Goal: Task Accomplishment & Management: Manage account settings

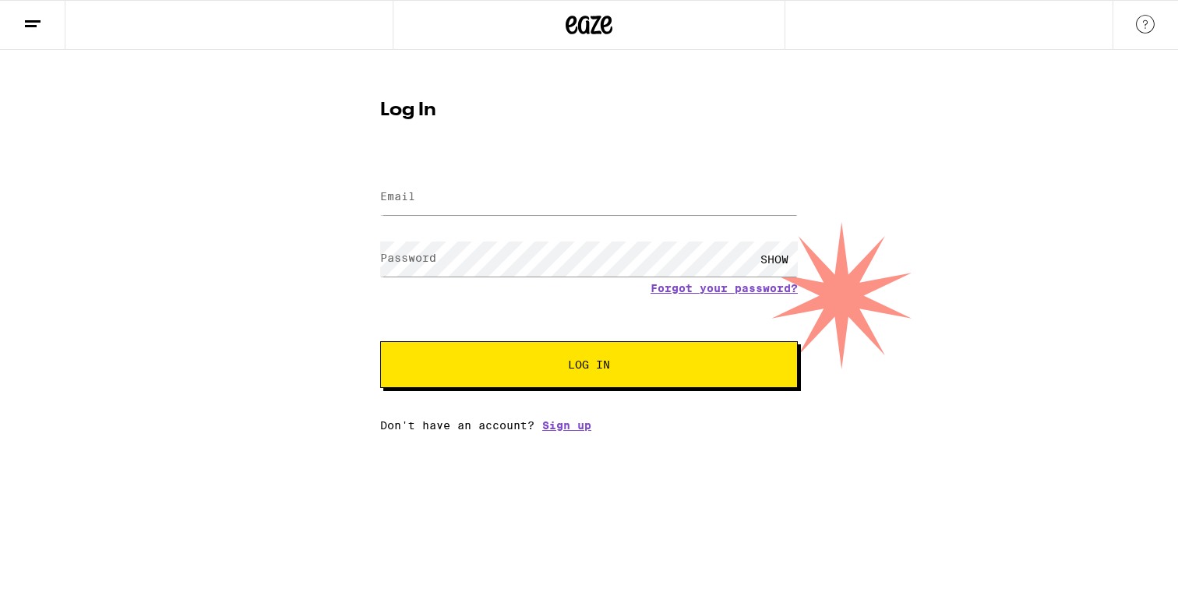
click at [30, 18] on icon at bounding box center [32, 24] width 19 height 19
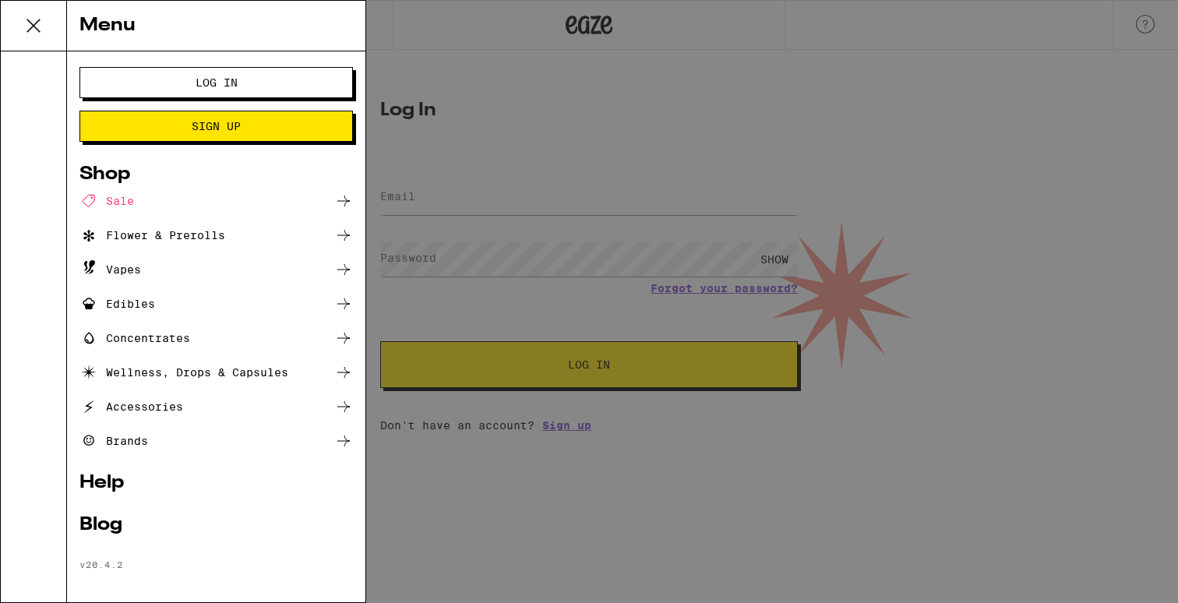
click at [639, 61] on div "Menu Log In Sign Up Shop Sale Flower & Prerolls Vapes Edibles Concentrates Well…" at bounding box center [589, 301] width 1178 height 603
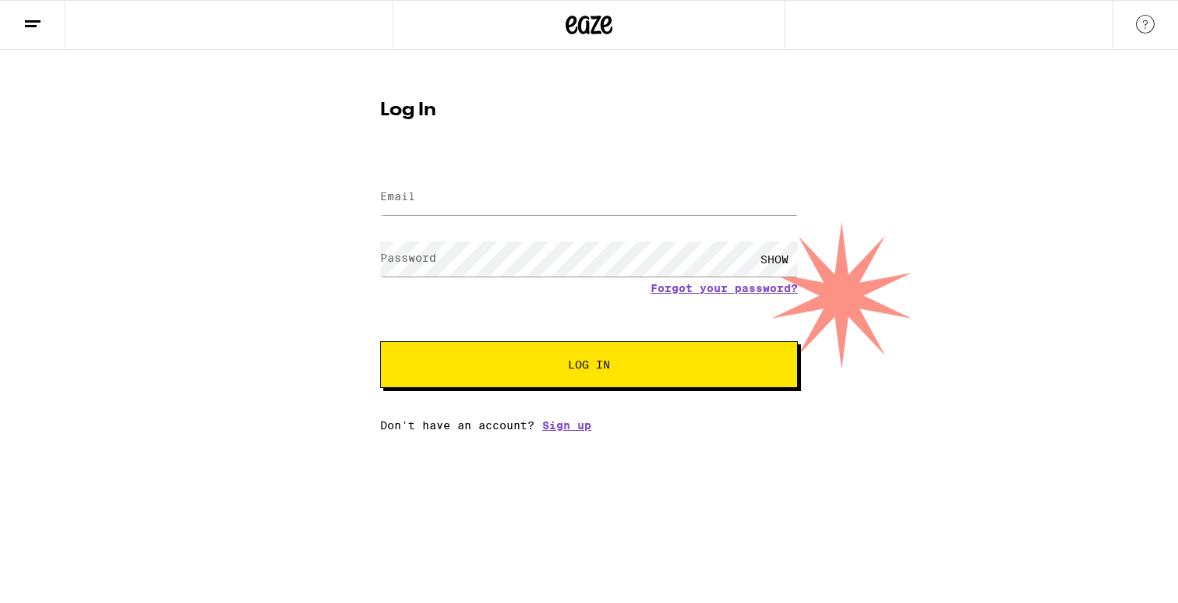
click at [594, 31] on icon at bounding box center [589, 25] width 47 height 28
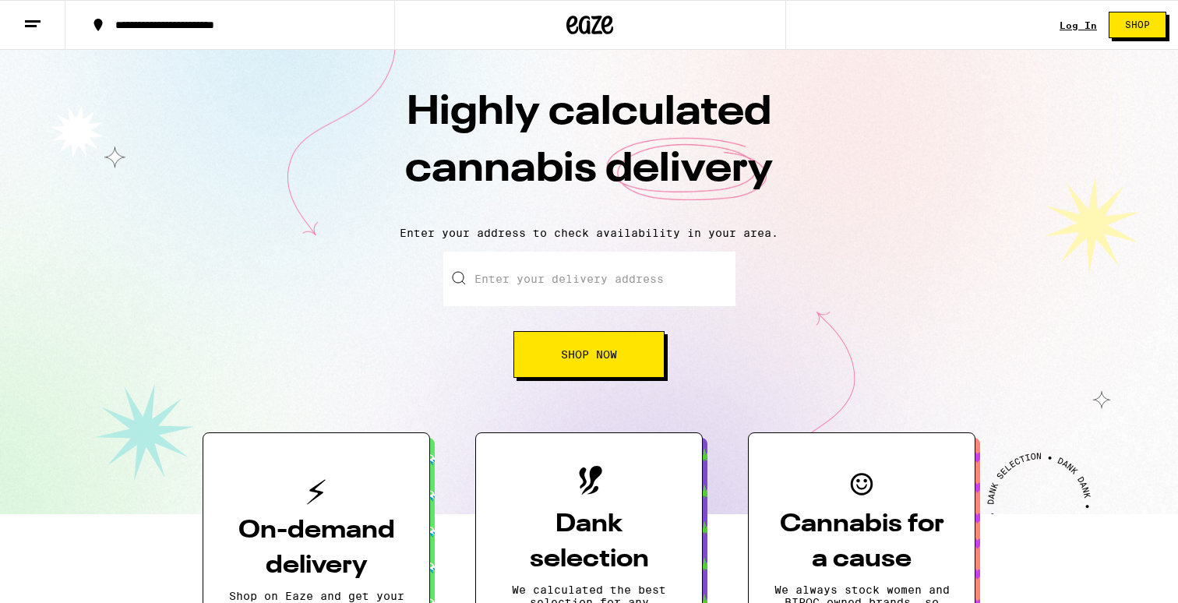
click at [1075, 22] on link "Log In" at bounding box center [1077, 25] width 37 height 10
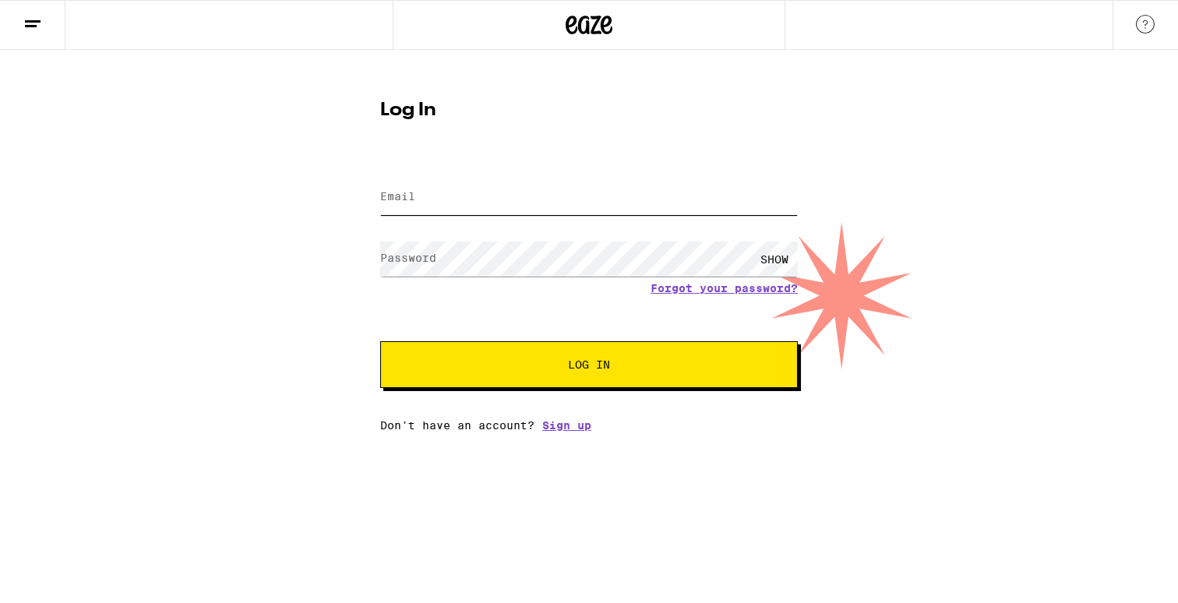
click at [671, 203] on input "Email" at bounding box center [589, 197] width 418 height 35
type input "[EMAIL_ADDRESS][DOMAIN_NAME]"
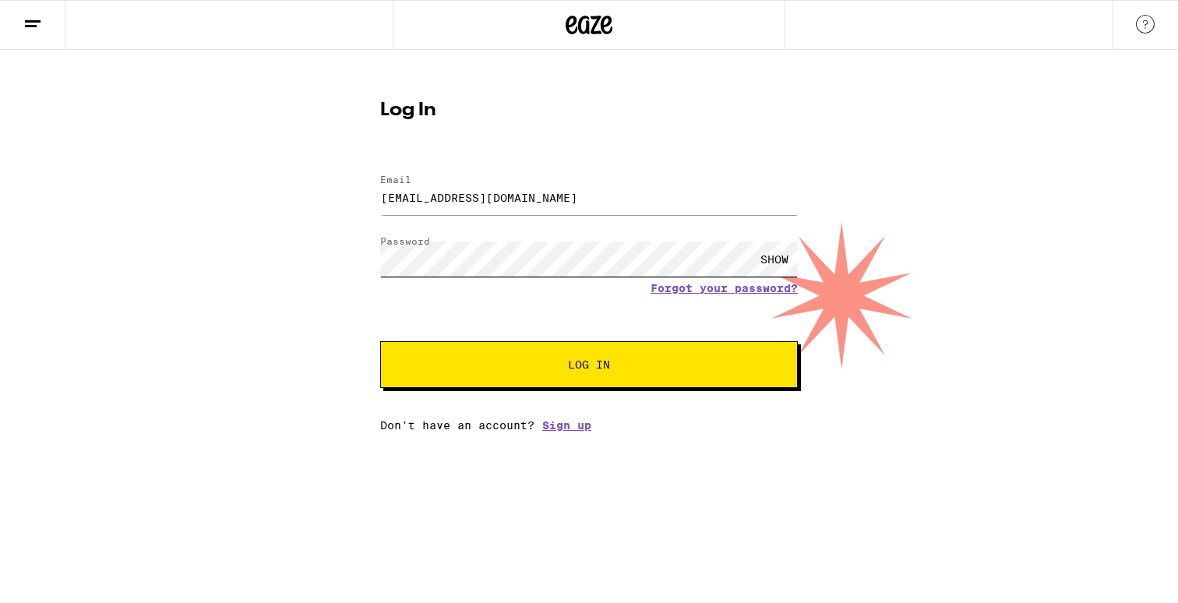
click at [380, 341] on button "Log In" at bounding box center [589, 364] width 418 height 47
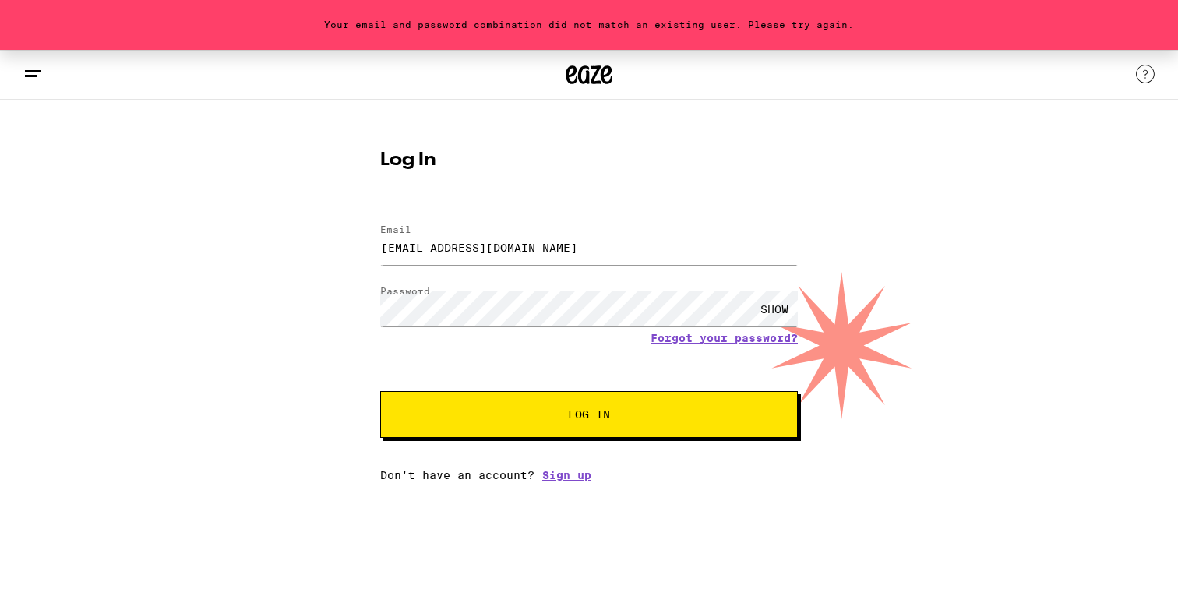
click at [787, 302] on div "SHOW" at bounding box center [774, 308] width 47 height 35
click at [380, 391] on button "Log In" at bounding box center [589, 414] width 418 height 47
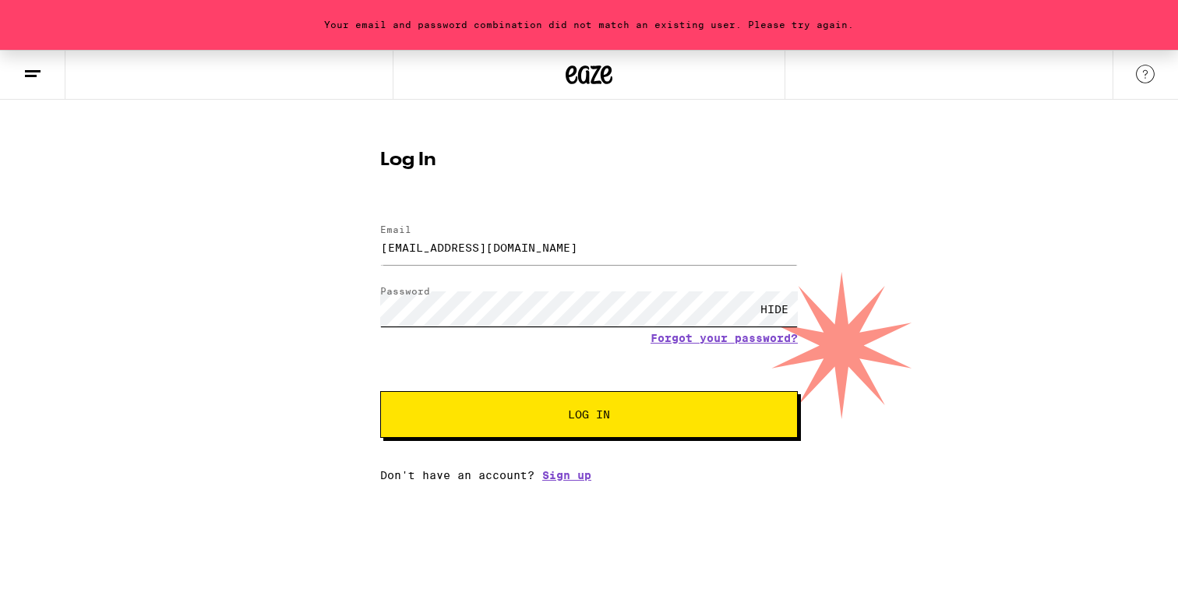
click at [380, 391] on button "Log In" at bounding box center [589, 414] width 418 height 47
click at [39, 71] on line at bounding box center [33, 71] width 16 height 0
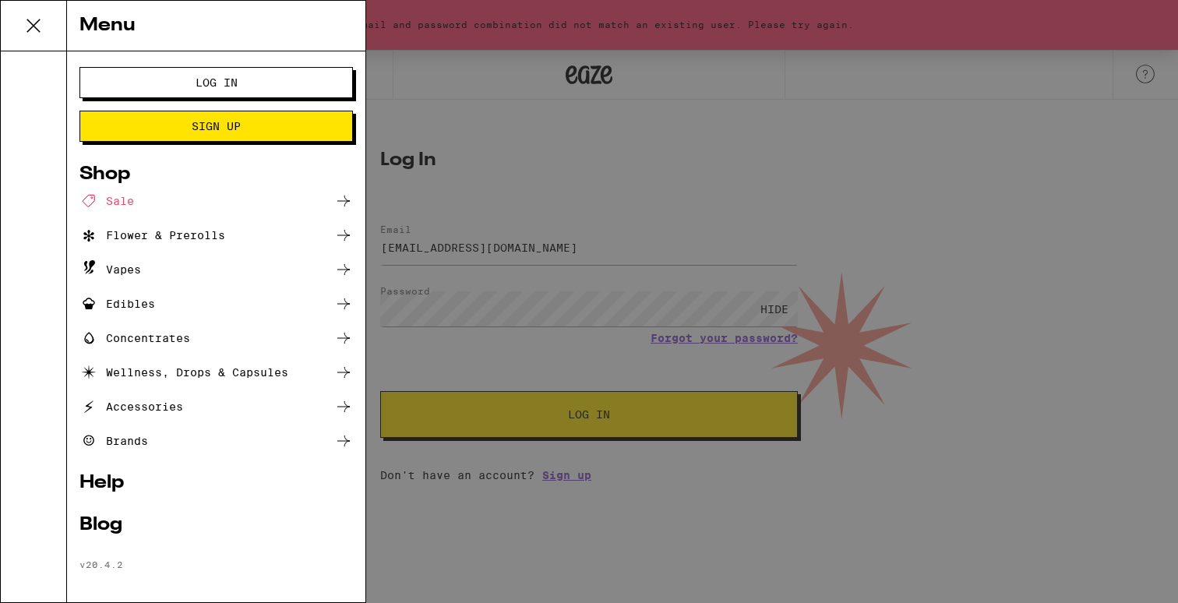
click at [128, 93] on button "Log In" at bounding box center [215, 82] width 273 height 31
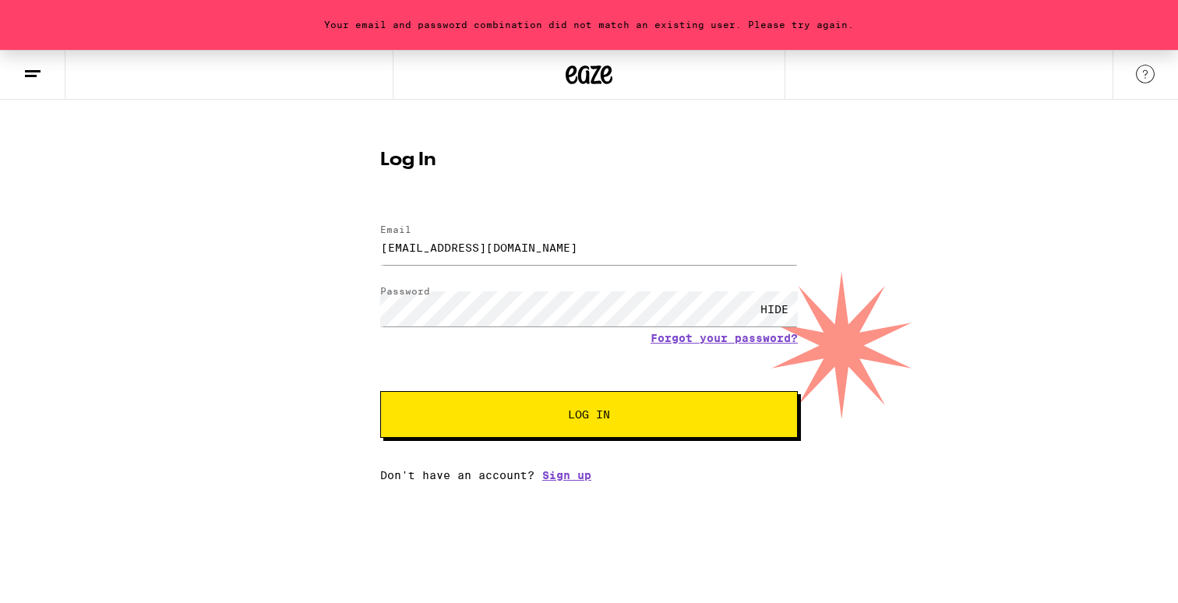
click at [608, 65] on icon at bounding box center [589, 75] width 47 height 28
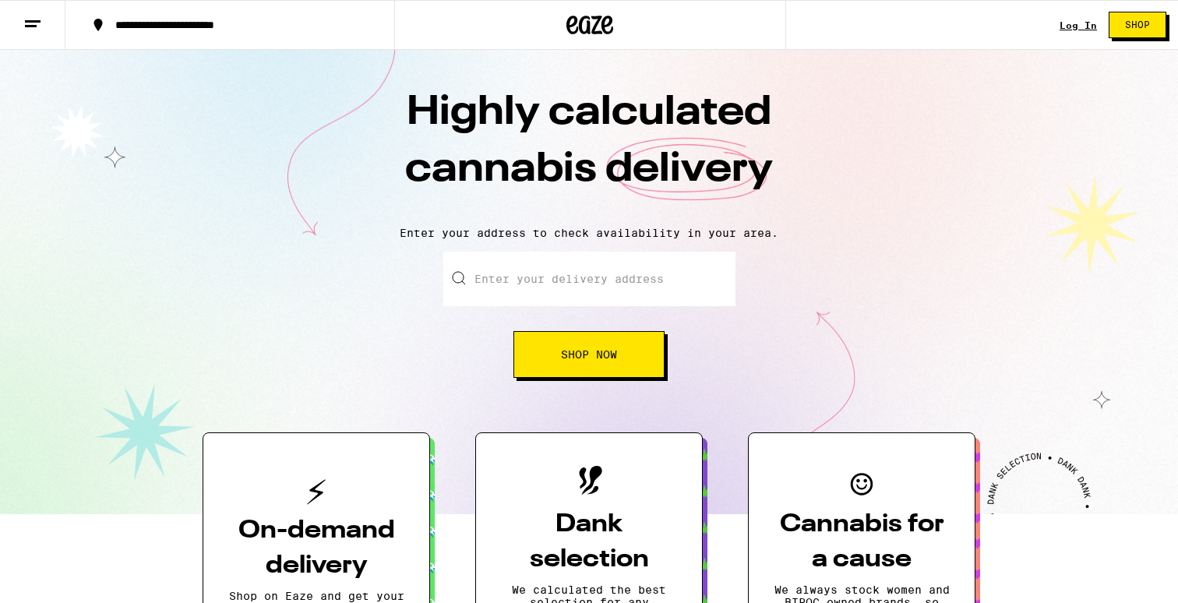
click at [1079, 27] on link "Log In" at bounding box center [1077, 25] width 37 height 10
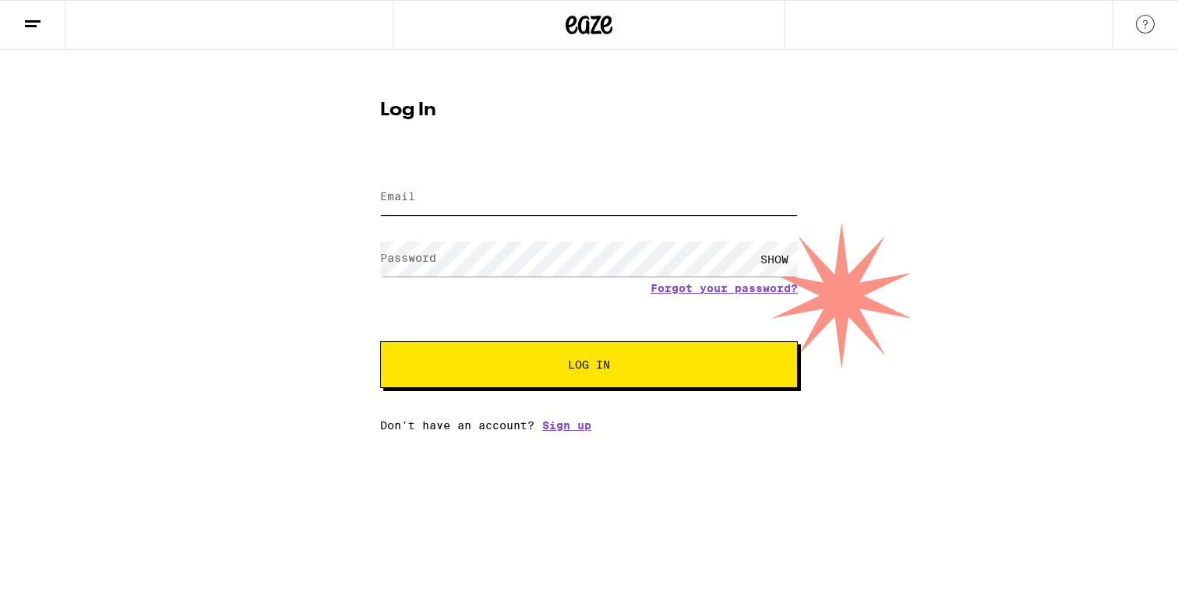
click at [681, 196] on input "Email" at bounding box center [589, 197] width 418 height 35
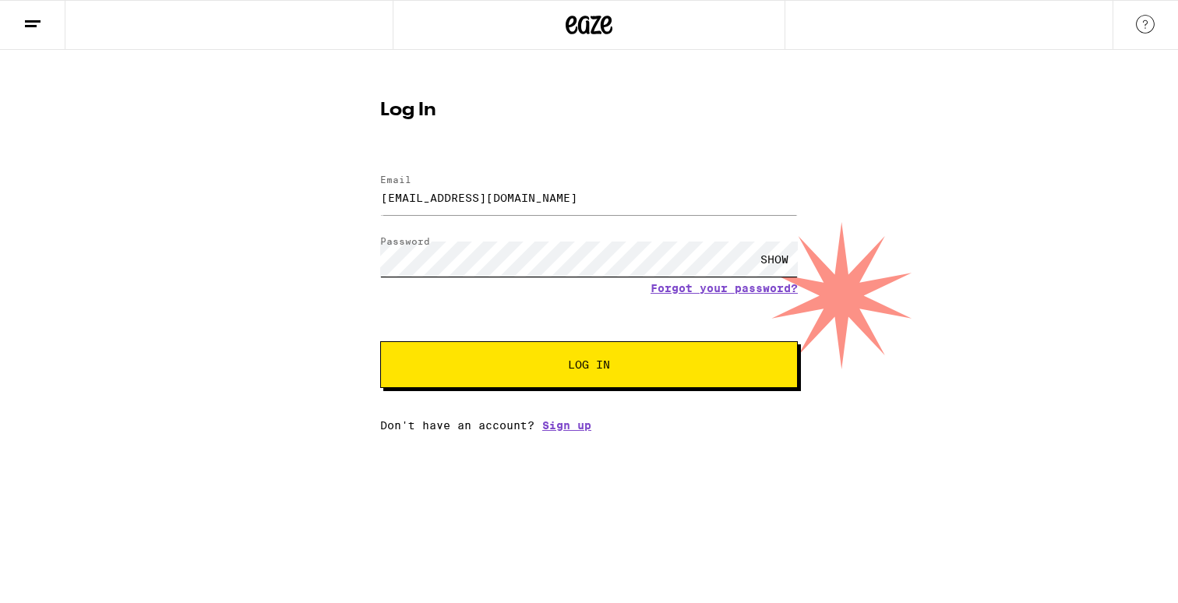
click at [380, 341] on button "Log In" at bounding box center [589, 364] width 418 height 47
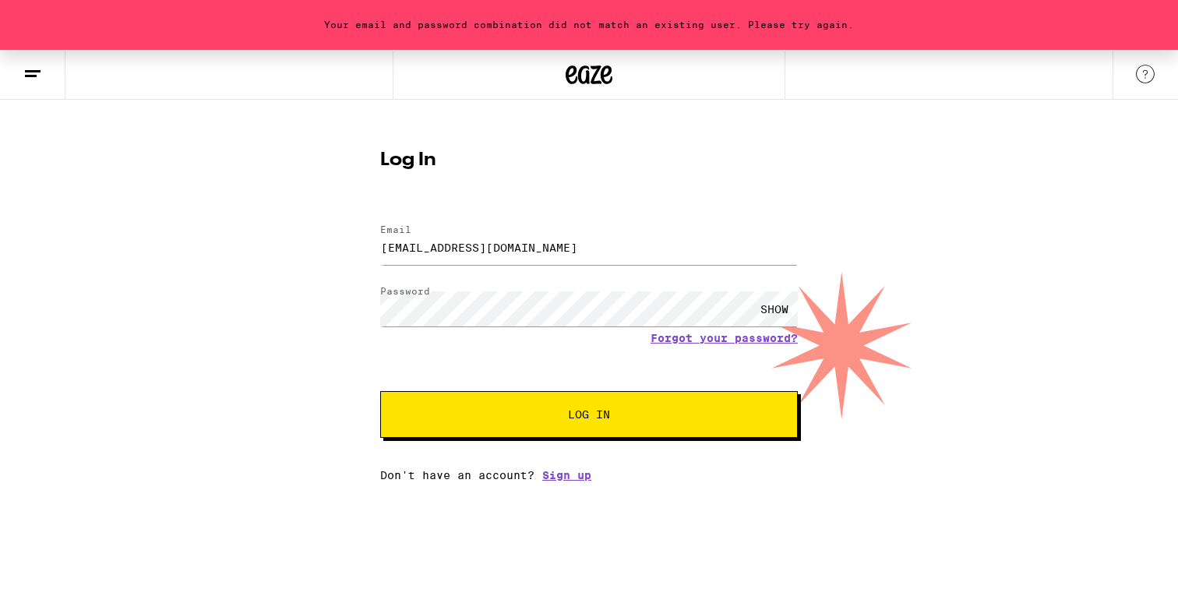
click at [771, 312] on div "SHOW" at bounding box center [774, 308] width 47 height 35
click at [380, 391] on button "Log In" at bounding box center [589, 414] width 418 height 47
click at [535, 239] on input "[EMAIL_ADDRESS][DOMAIN_NAME]" at bounding box center [589, 247] width 418 height 35
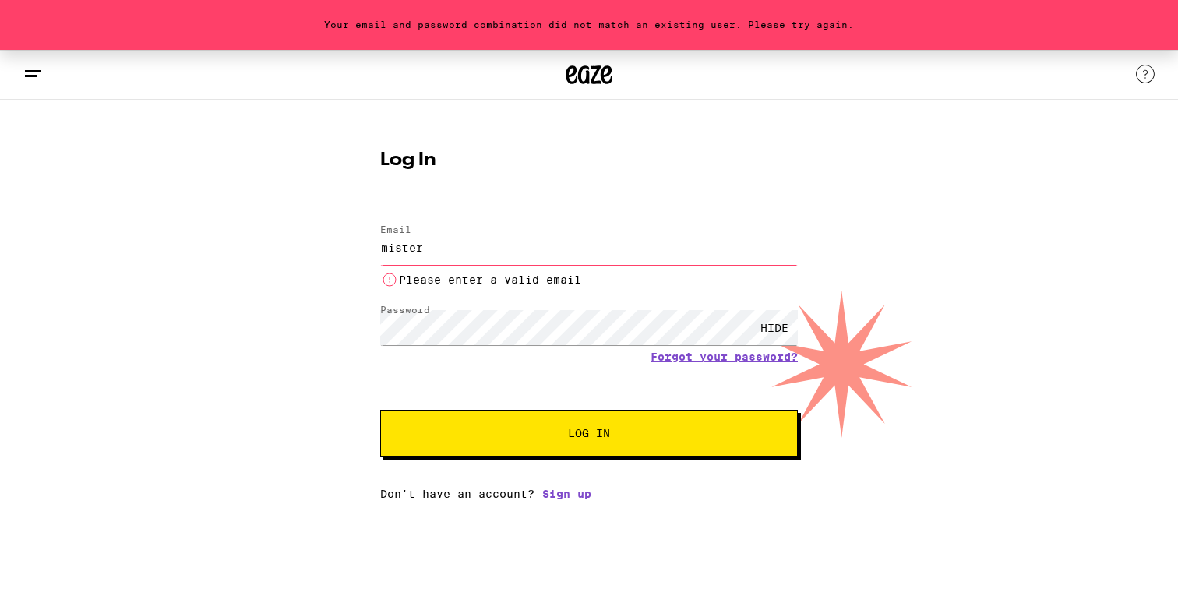
type input "[EMAIL_ADDRESS][DOMAIN_NAME]"
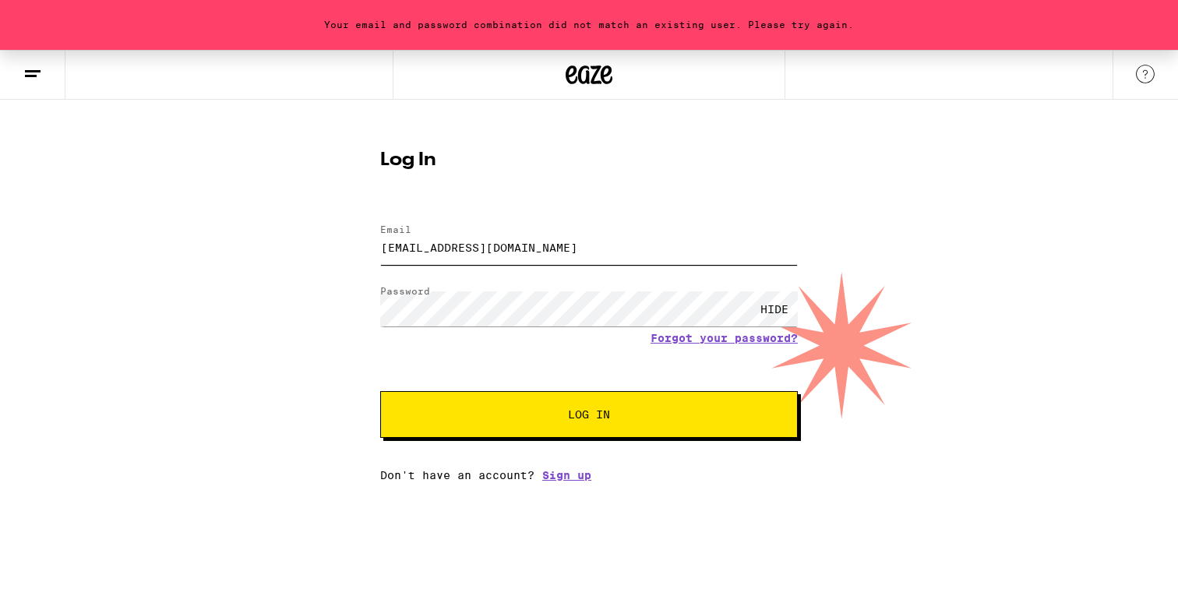
click at [380, 391] on button "Log In" at bounding box center [589, 414] width 418 height 47
click at [41, 77] on icon at bounding box center [32, 74] width 19 height 19
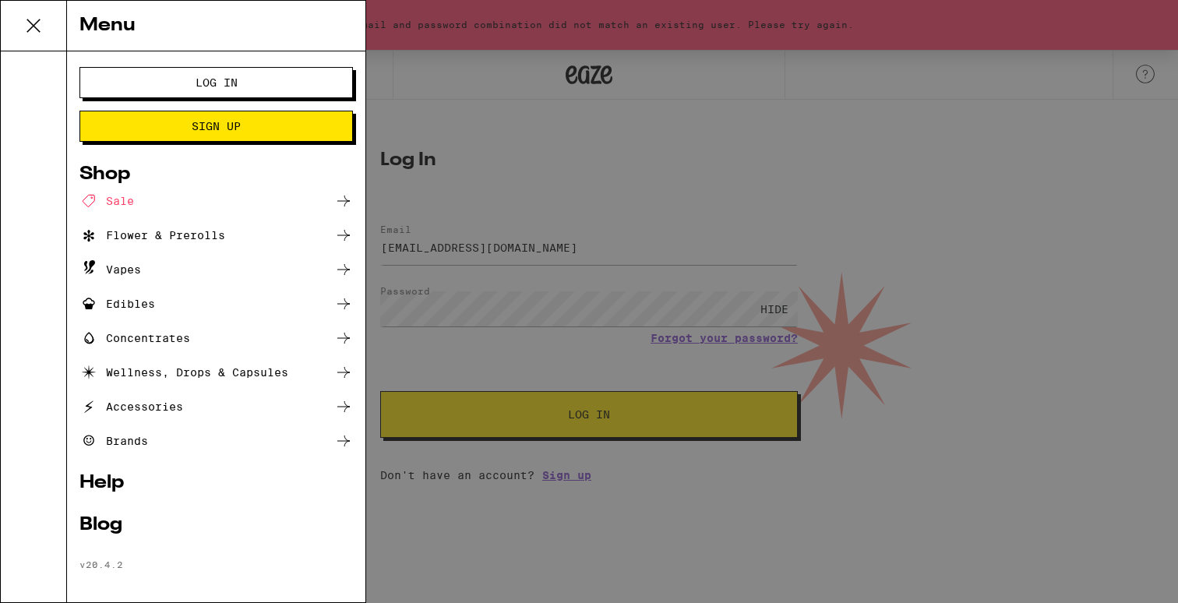
scroll to position [9, 0]
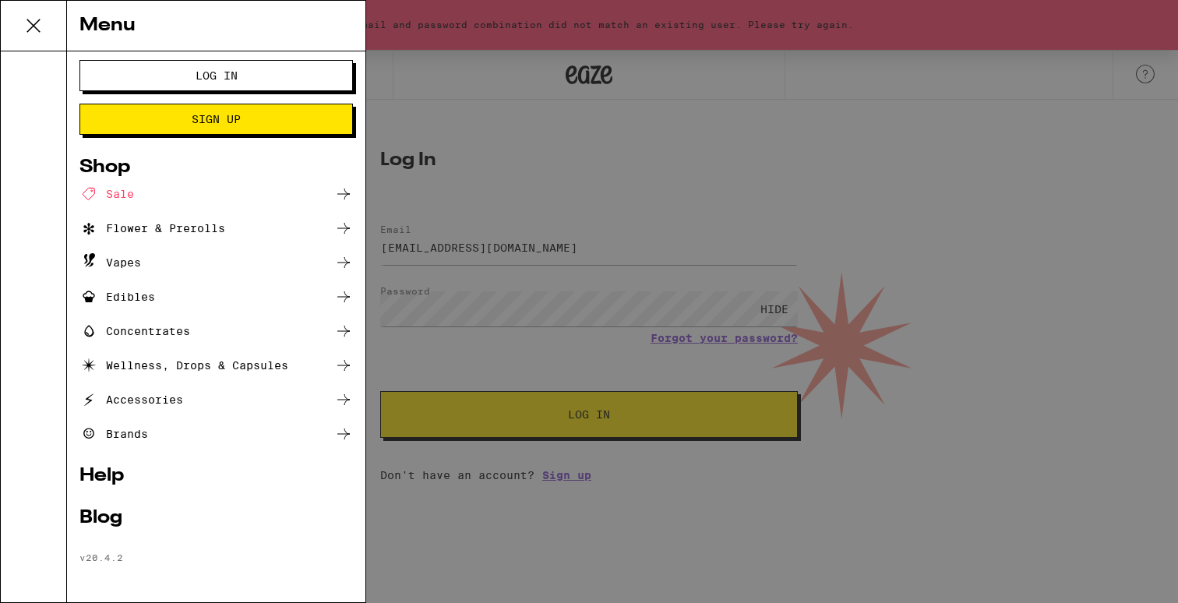
click at [110, 468] on link "Help" at bounding box center [215, 476] width 273 height 19
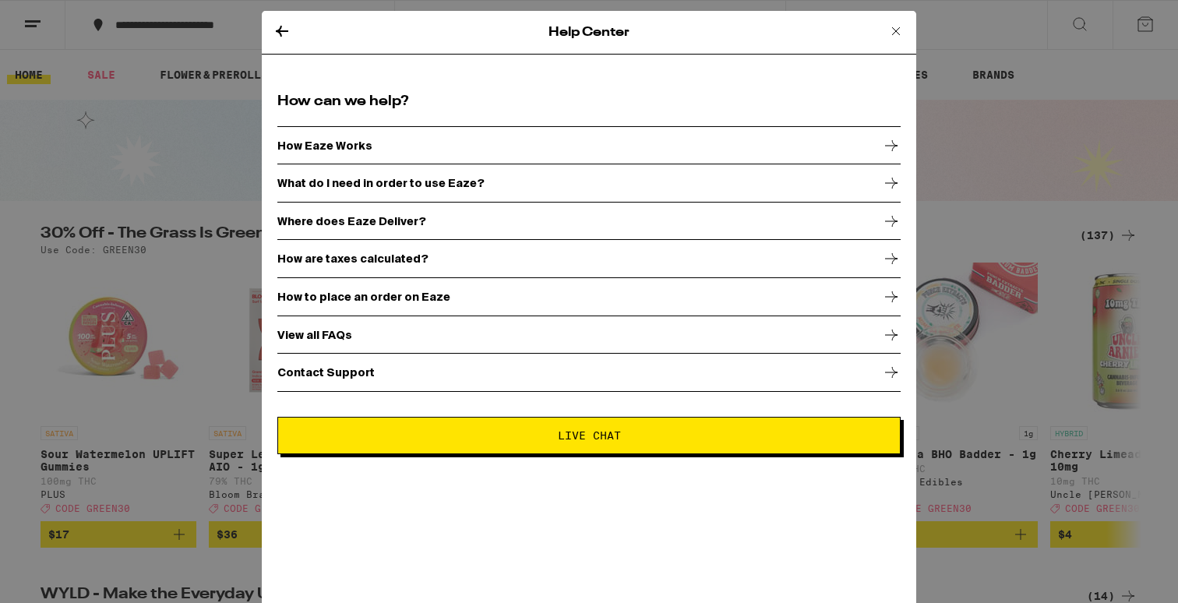
click at [373, 375] on div "Contact Support" at bounding box center [588, 372] width 623 height 39
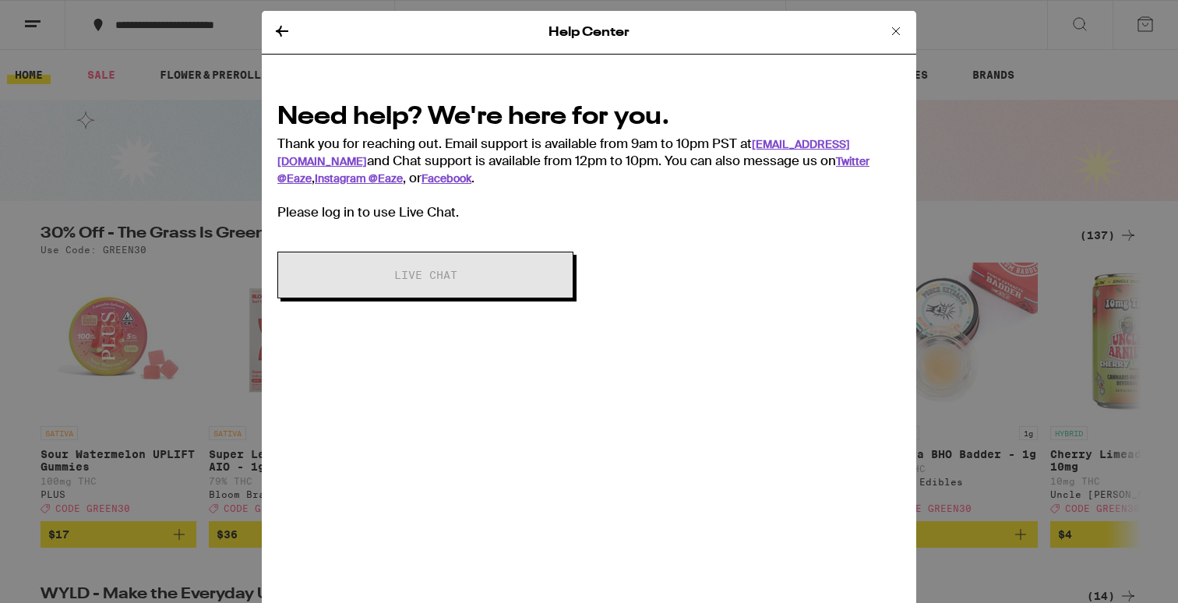
click at [950, 126] on div "Help Center Need help? We're here for you. Thank you for reaching out. Email su…" at bounding box center [589, 301] width 1178 height 603
click at [898, 36] on icon at bounding box center [895, 31] width 19 height 19
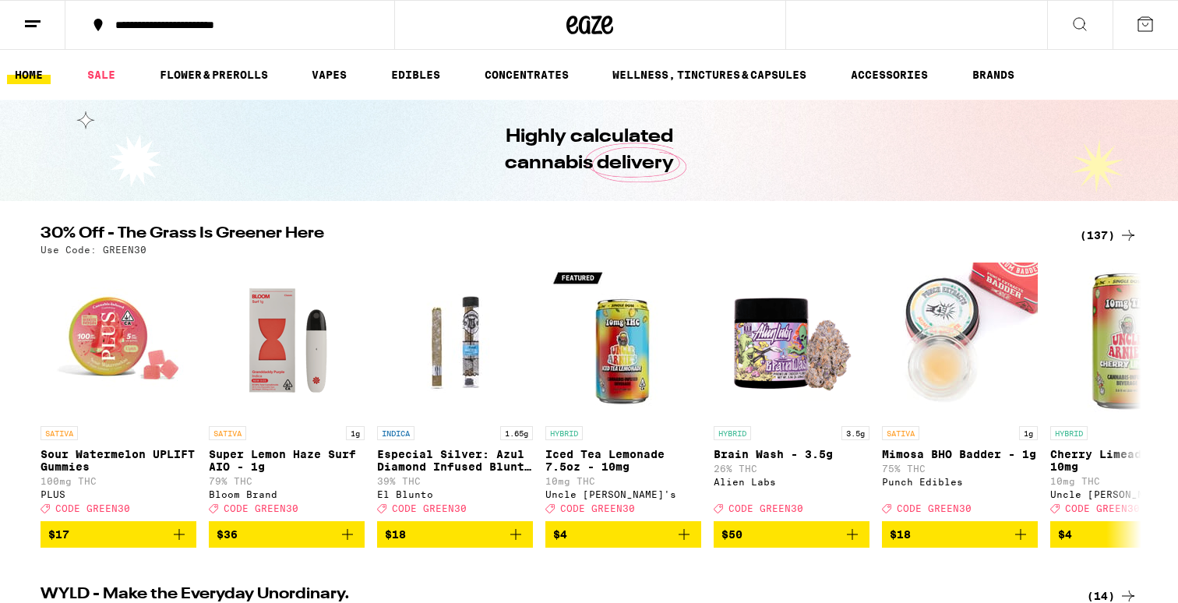
click at [19, 13] on button at bounding box center [32, 25] width 65 height 49
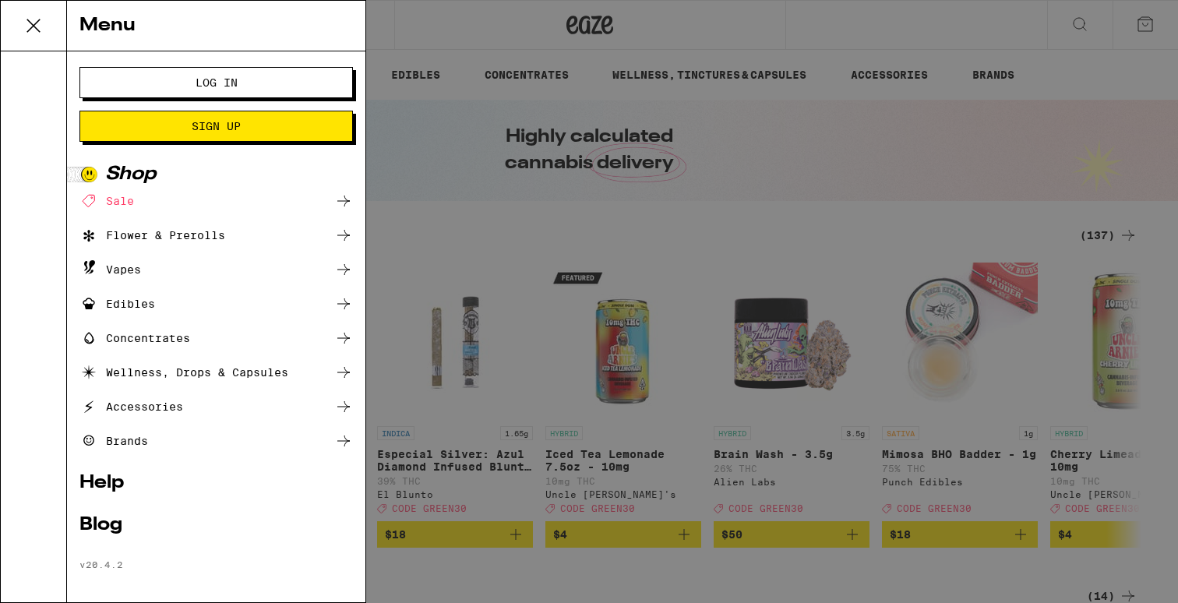
click at [139, 73] on button "Log In" at bounding box center [215, 82] width 273 height 31
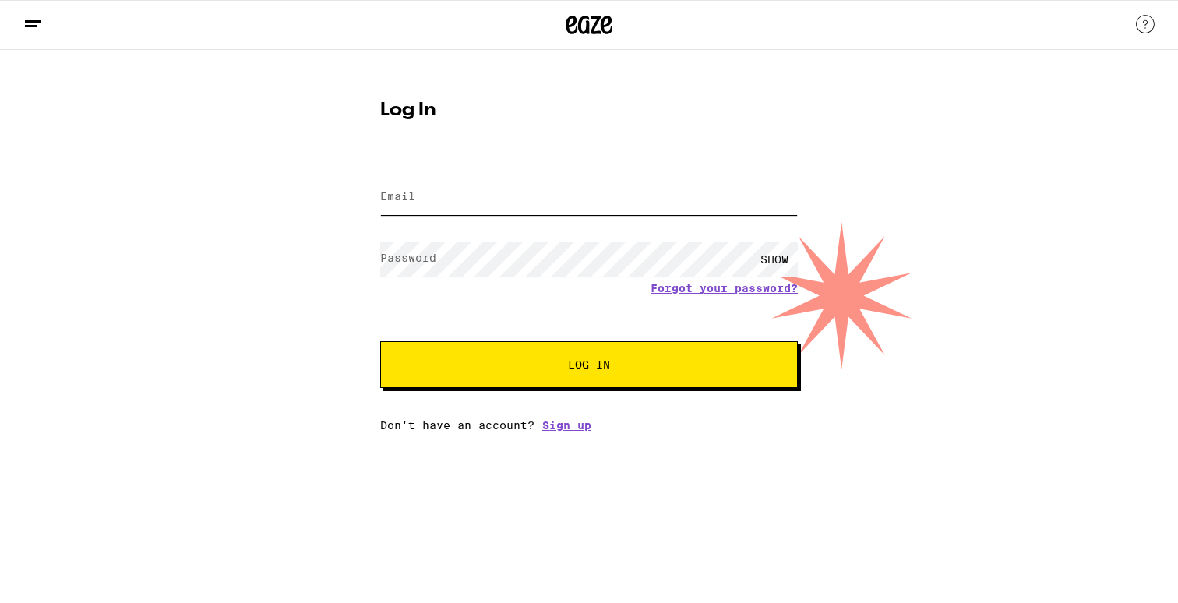
click at [484, 198] on input "Email" at bounding box center [589, 197] width 418 height 35
type input "[EMAIL_ADDRESS][DOMAIN_NAME]"
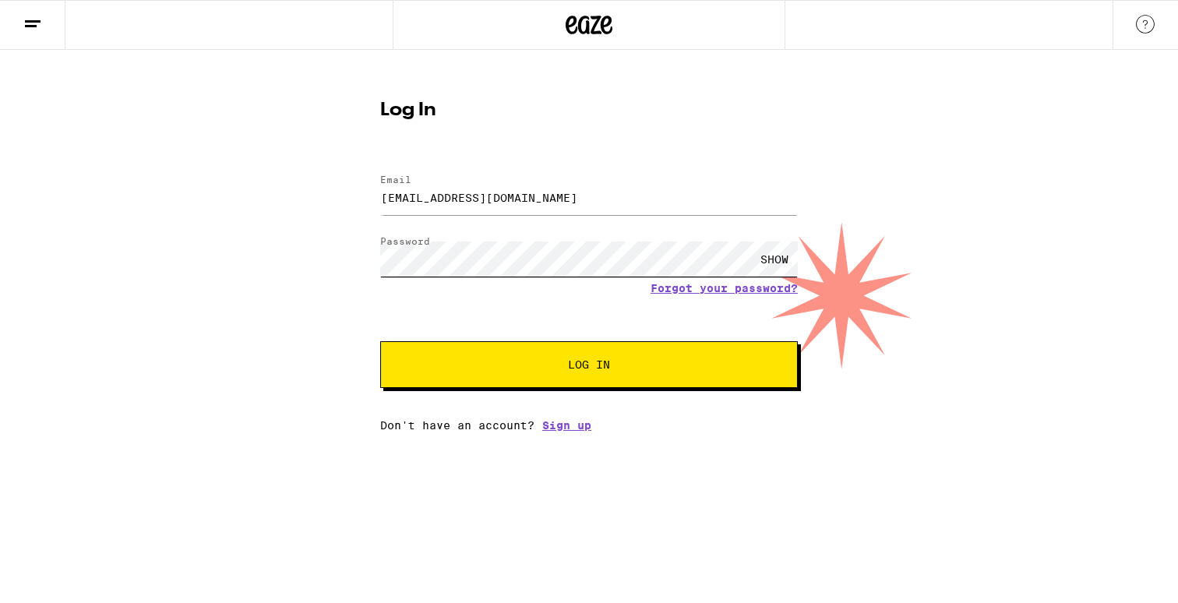
click at [380, 341] on button "Log In" at bounding box center [589, 364] width 418 height 47
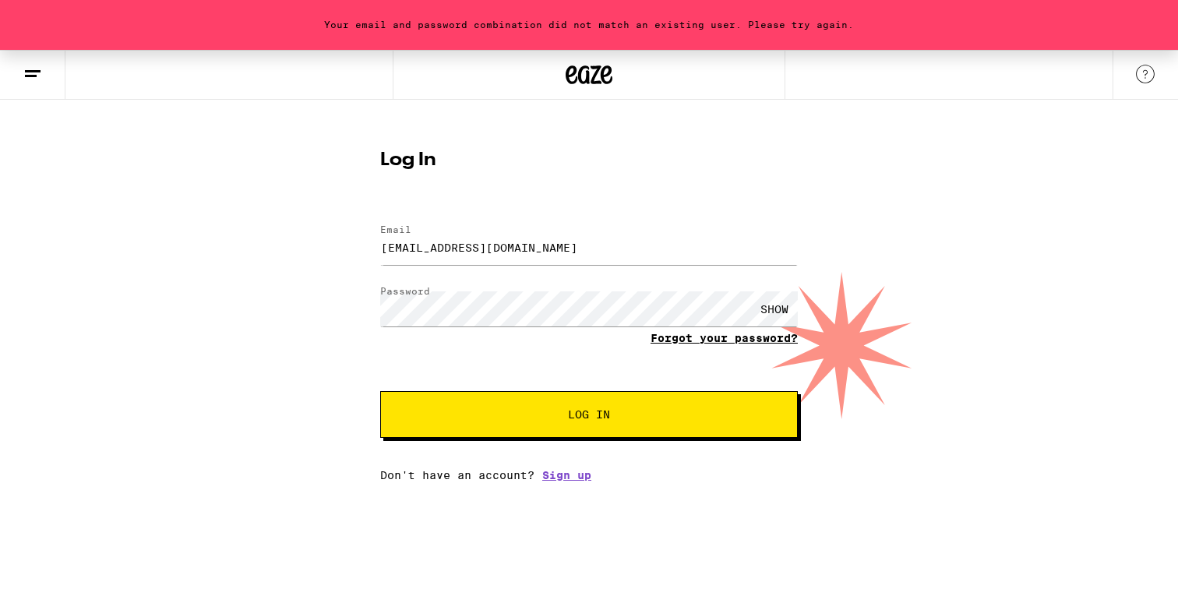
click at [713, 340] on link "Forgot your password?" at bounding box center [723, 338] width 147 height 12
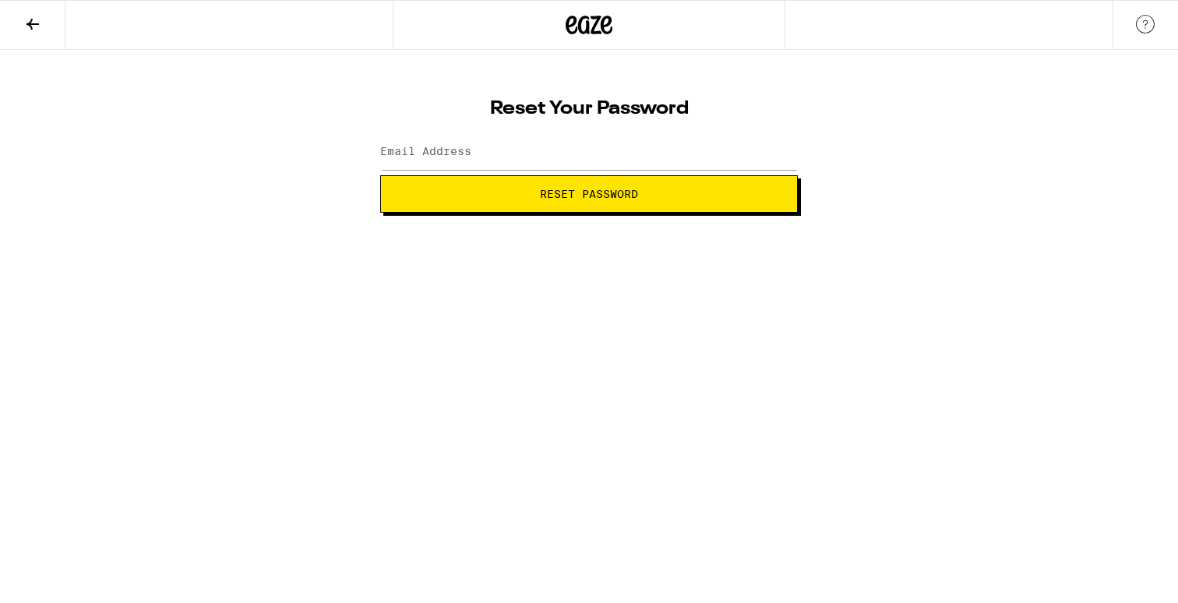
click at [47, 37] on button at bounding box center [32, 25] width 65 height 49
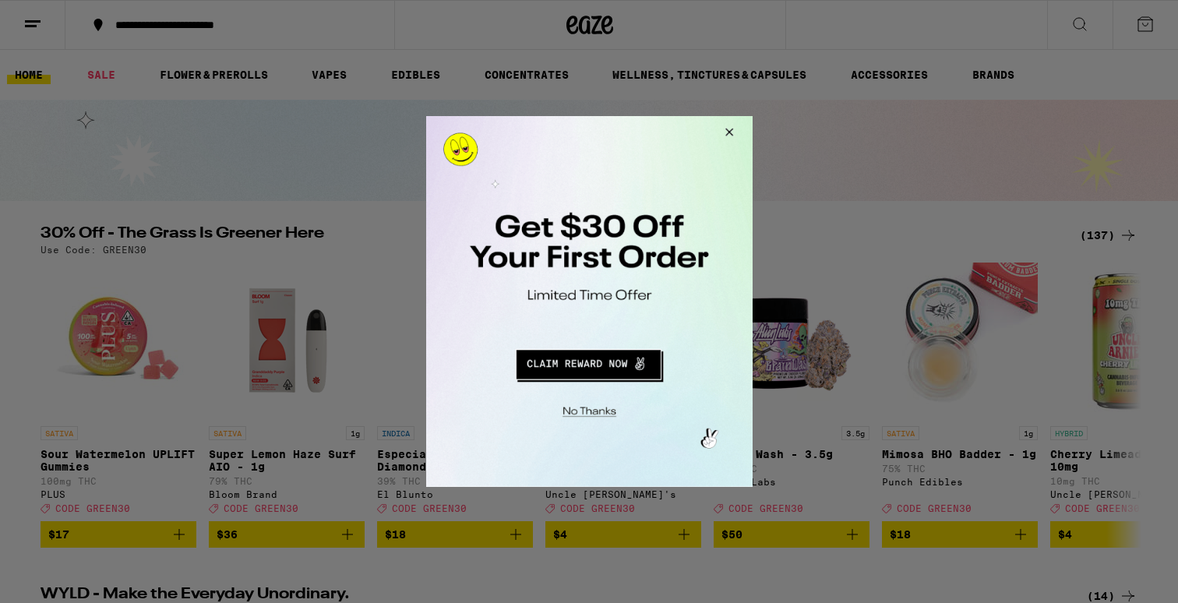
click at [636, 372] on button "Redirect to URL" at bounding box center [587, 362] width 271 height 37
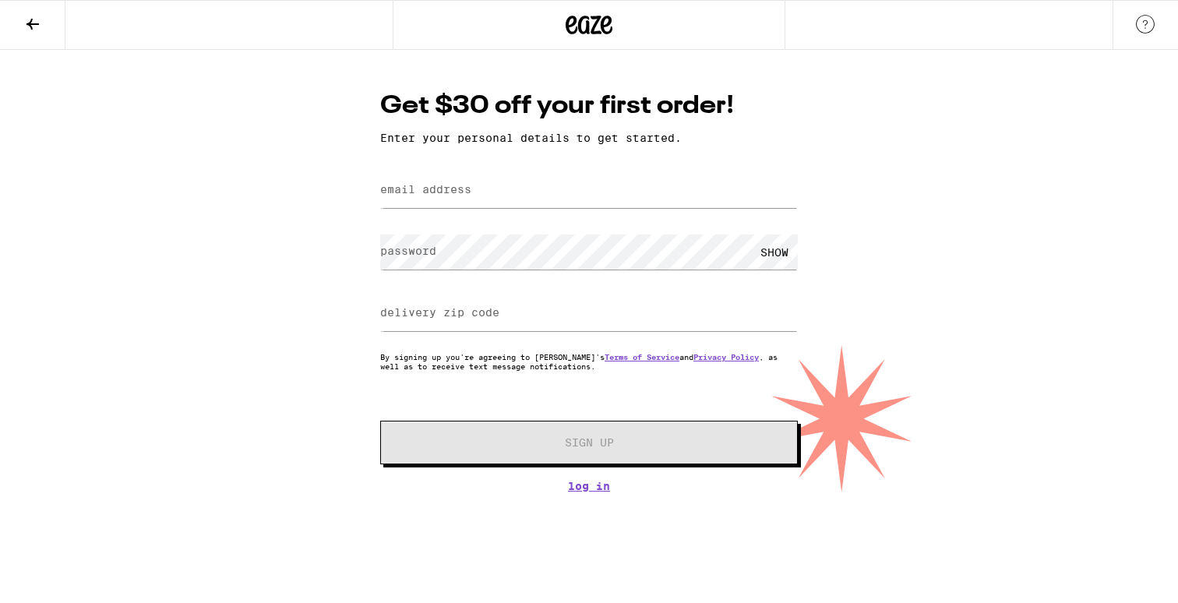
click at [38, 27] on icon at bounding box center [32, 24] width 19 height 19
